Goal: Find specific page/section: Find specific page/section

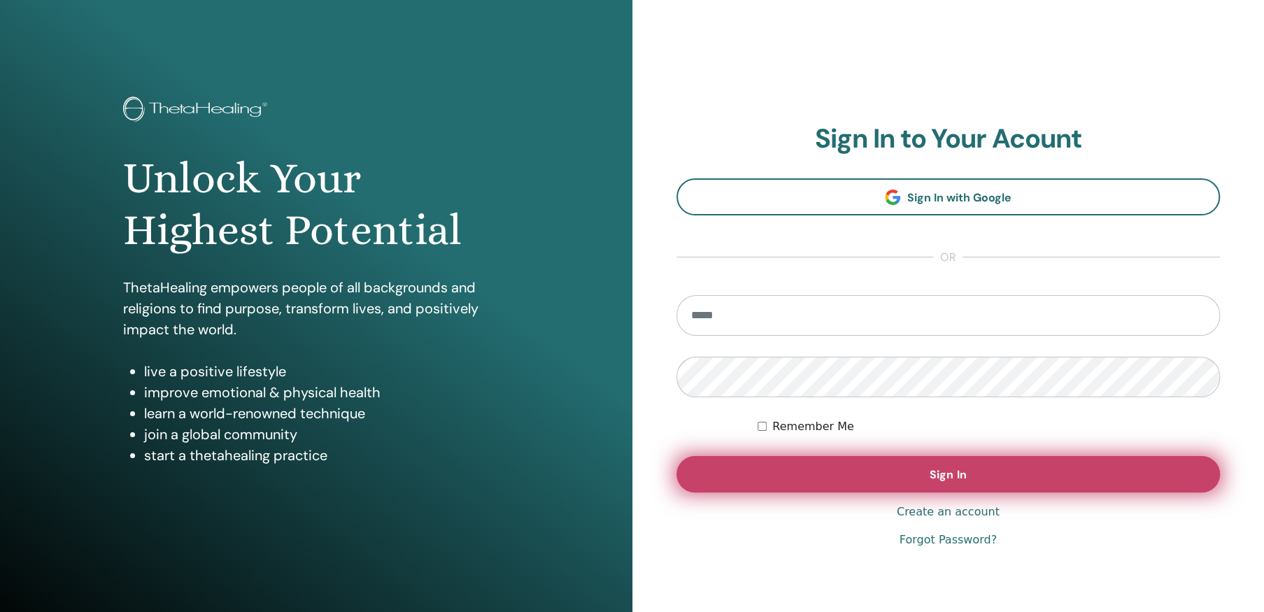
type input "**********"
click at [954, 473] on span "Sign In" at bounding box center [948, 474] width 36 height 15
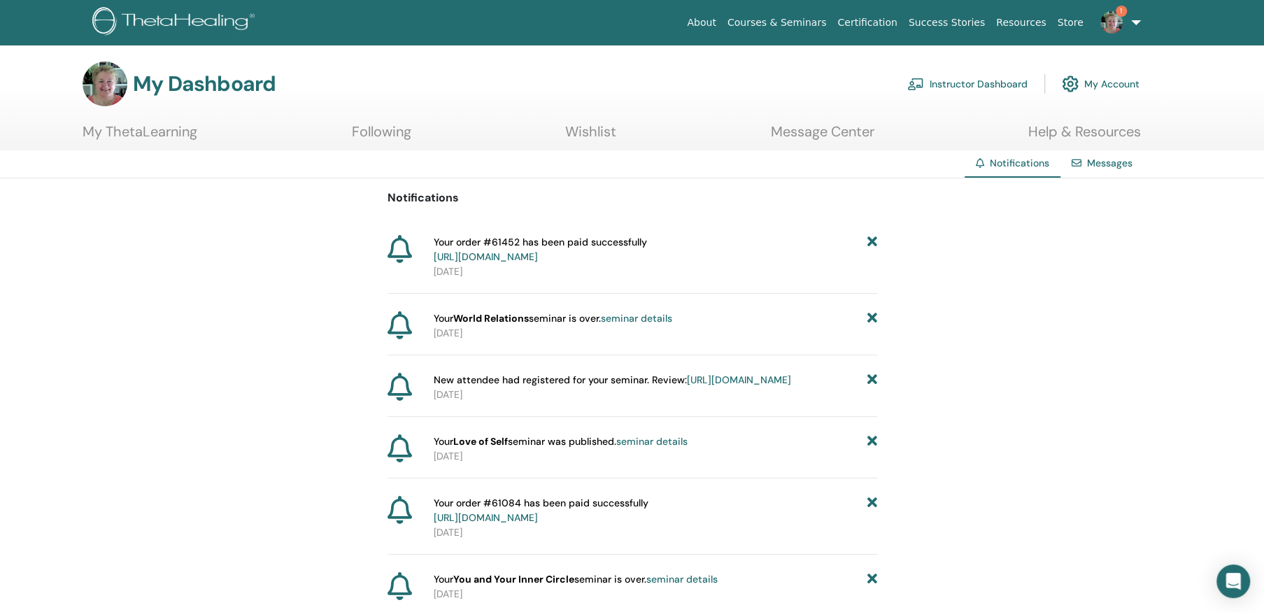
click at [987, 80] on link "Instructor Dashboard" at bounding box center [968, 84] width 120 height 31
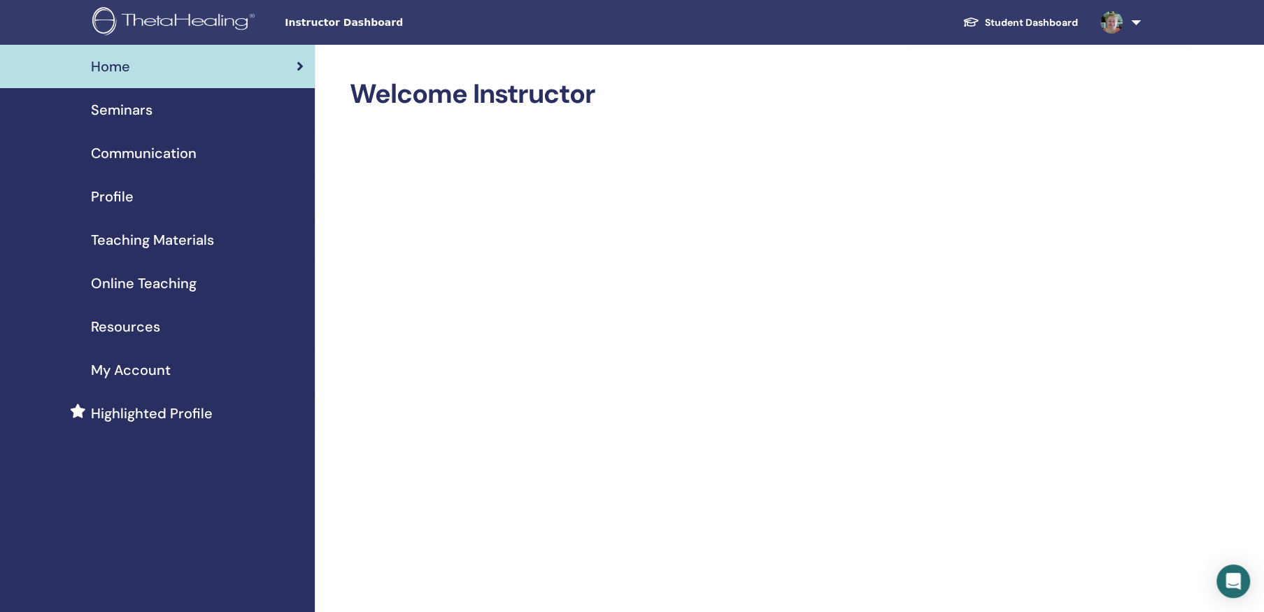
click at [118, 103] on span "Seminars" at bounding box center [122, 109] width 62 height 21
